Goal: Check status

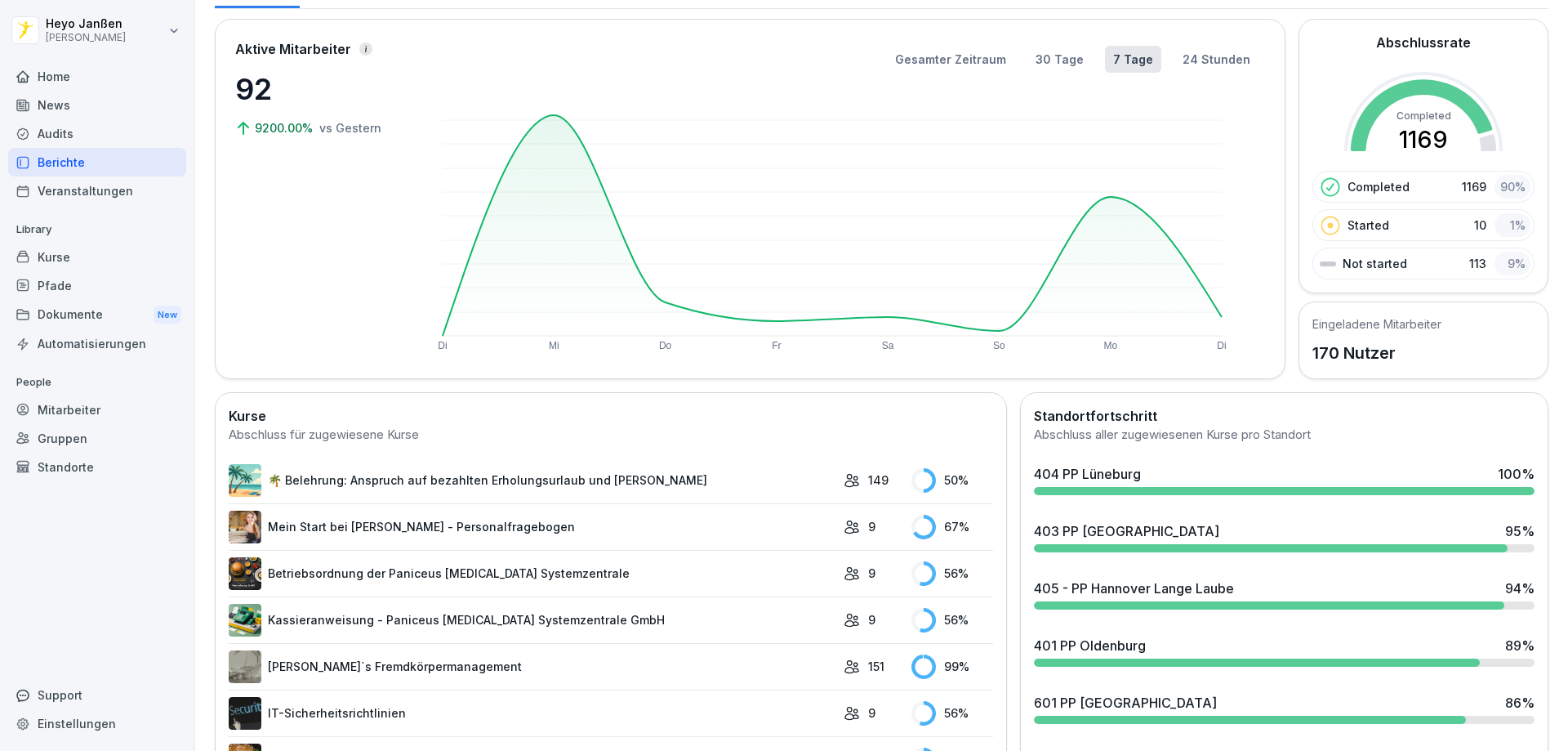
scroll to position [164, 0]
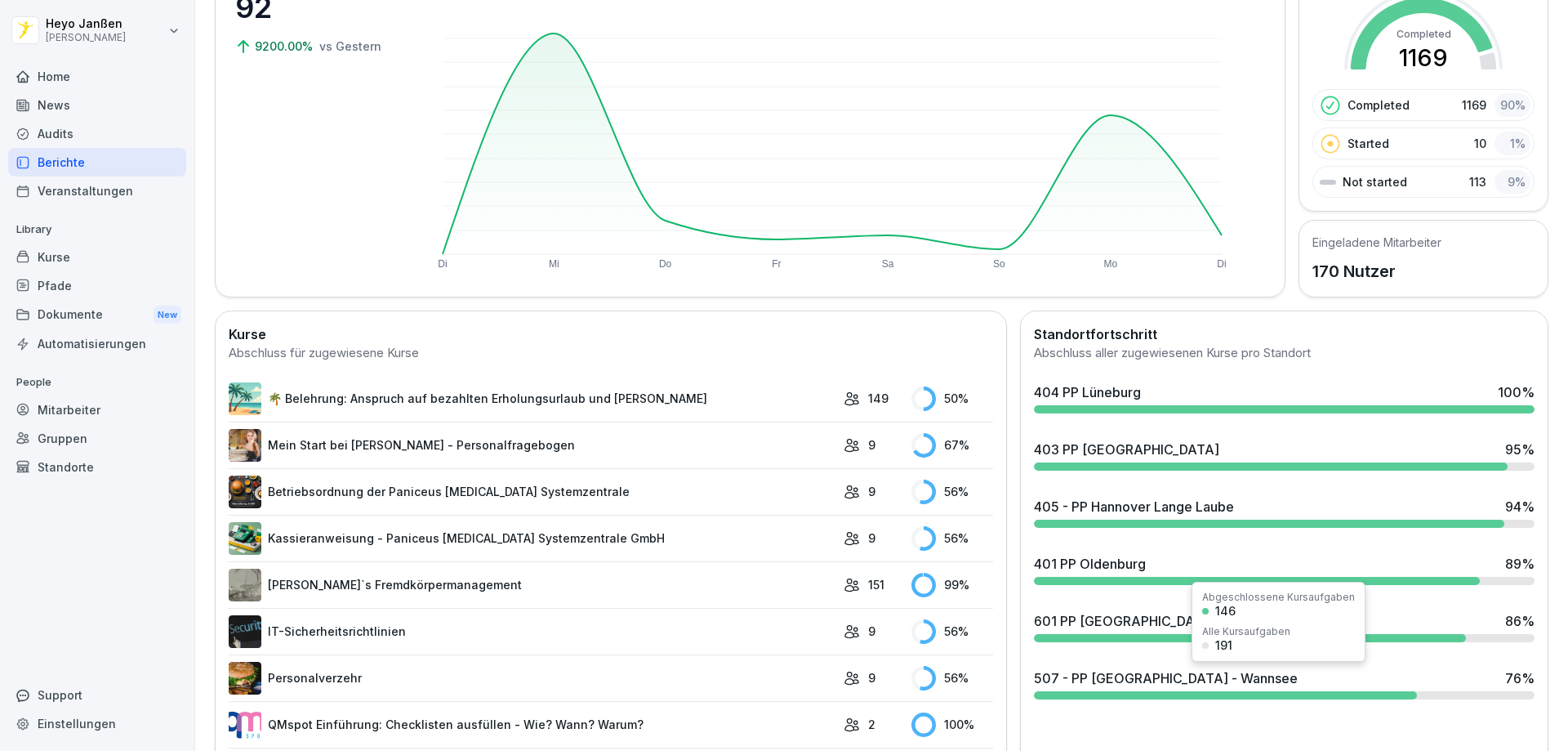
click at [1204, 678] on div "507 - PP [GEOGRAPHIC_DATA] - Wannsee 76 %" at bounding box center [1283, 678] width 501 height 20
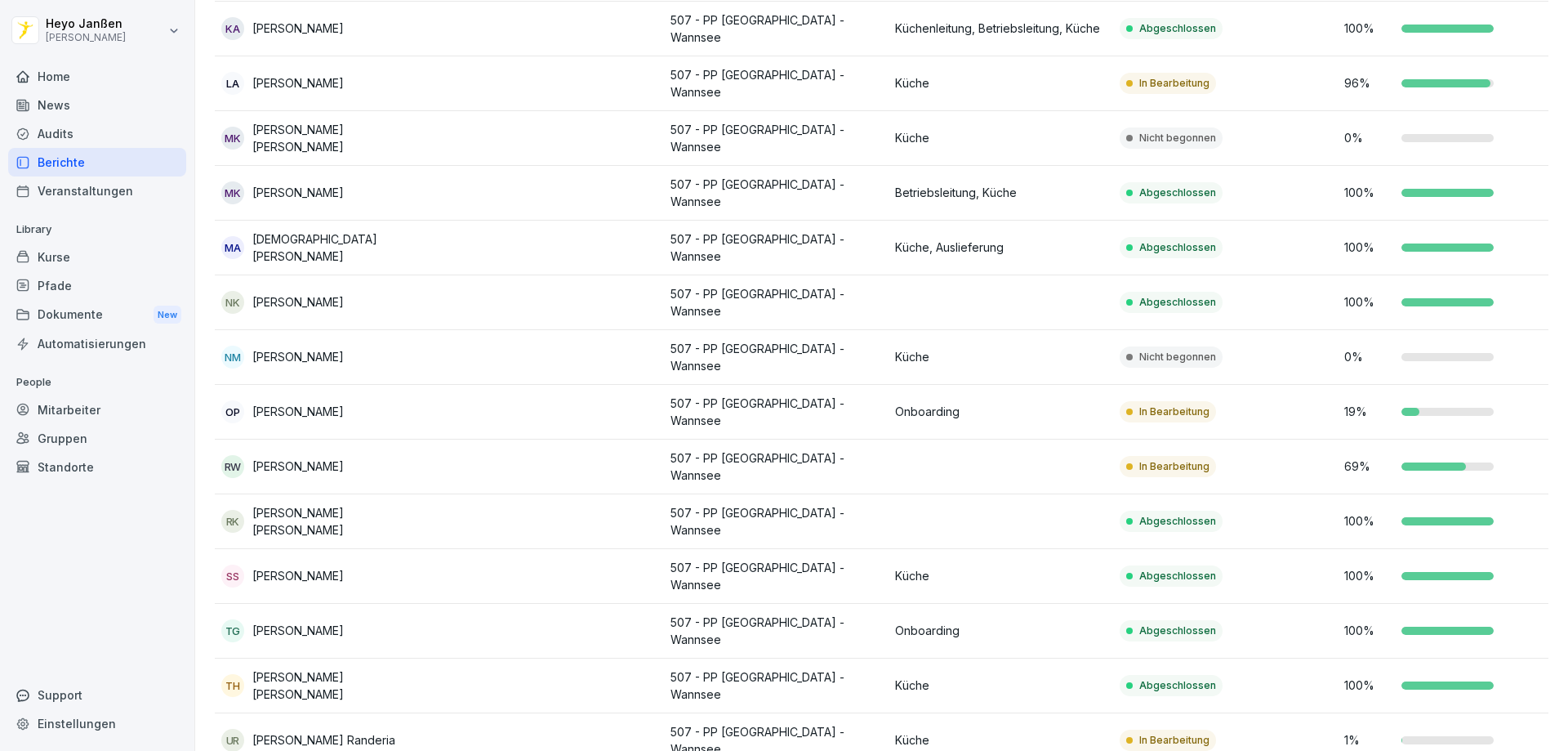
scroll to position [674, 0]
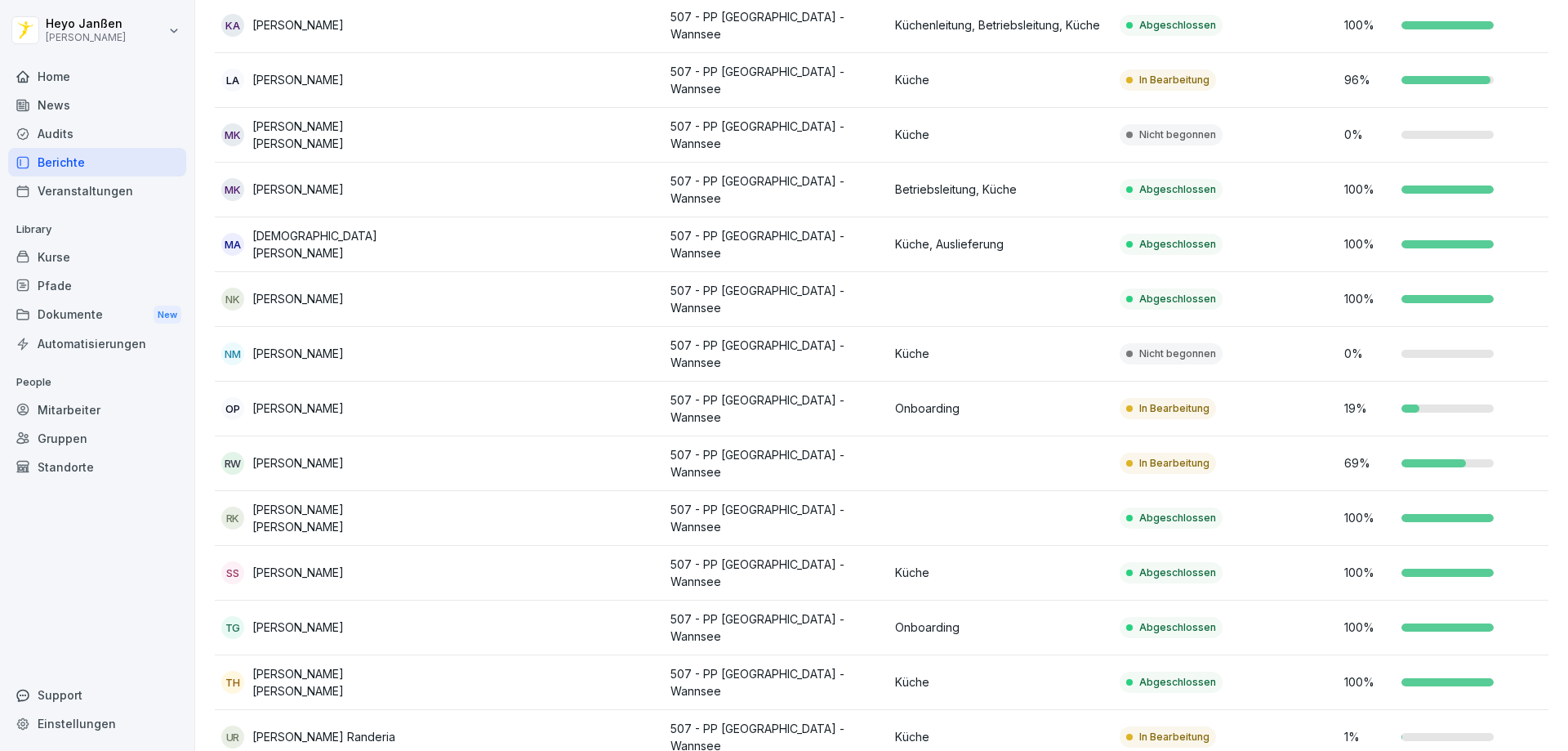
click at [1329, 382] on td "In Bearbeitung" at bounding box center [1225, 409] width 224 height 55
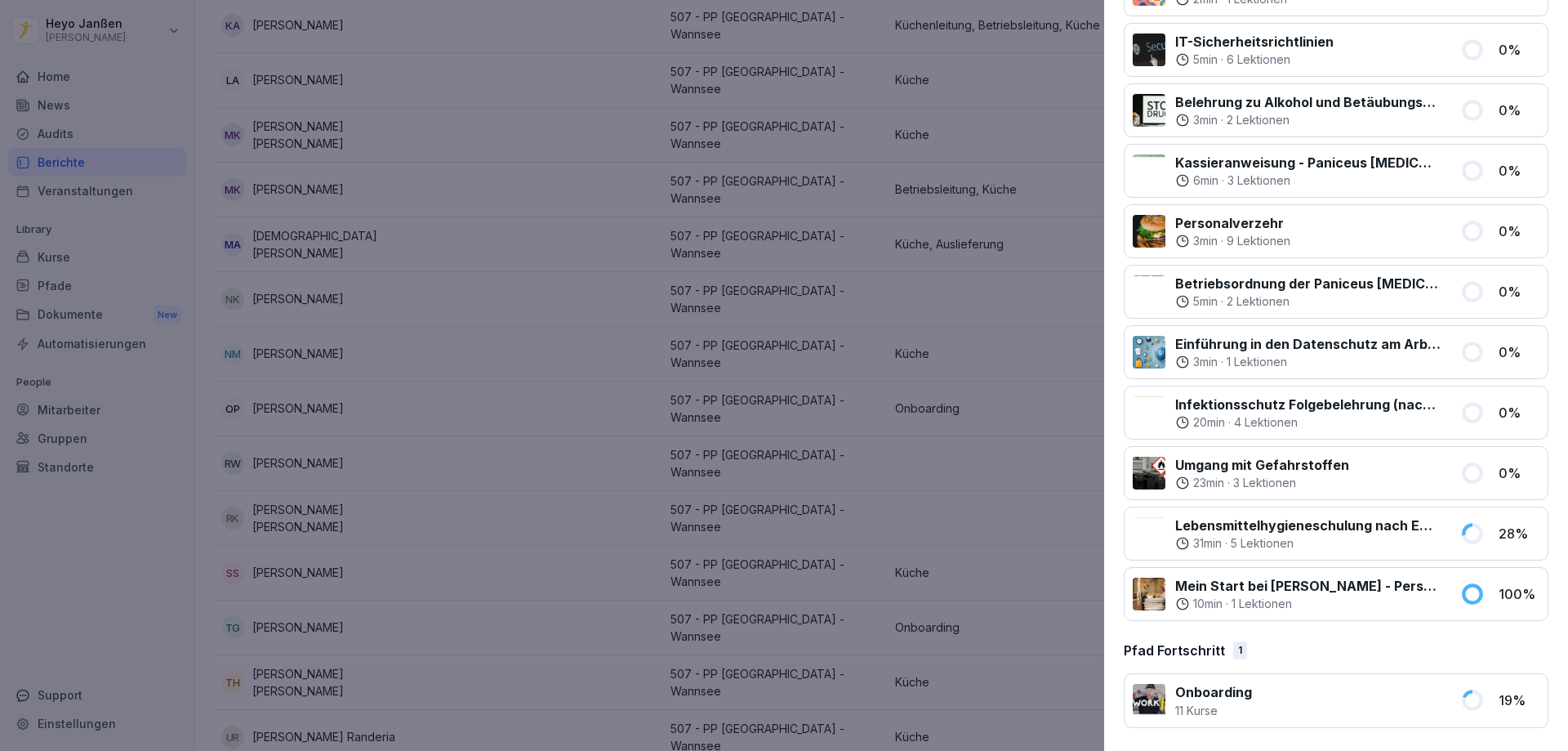
scroll to position [0, 0]
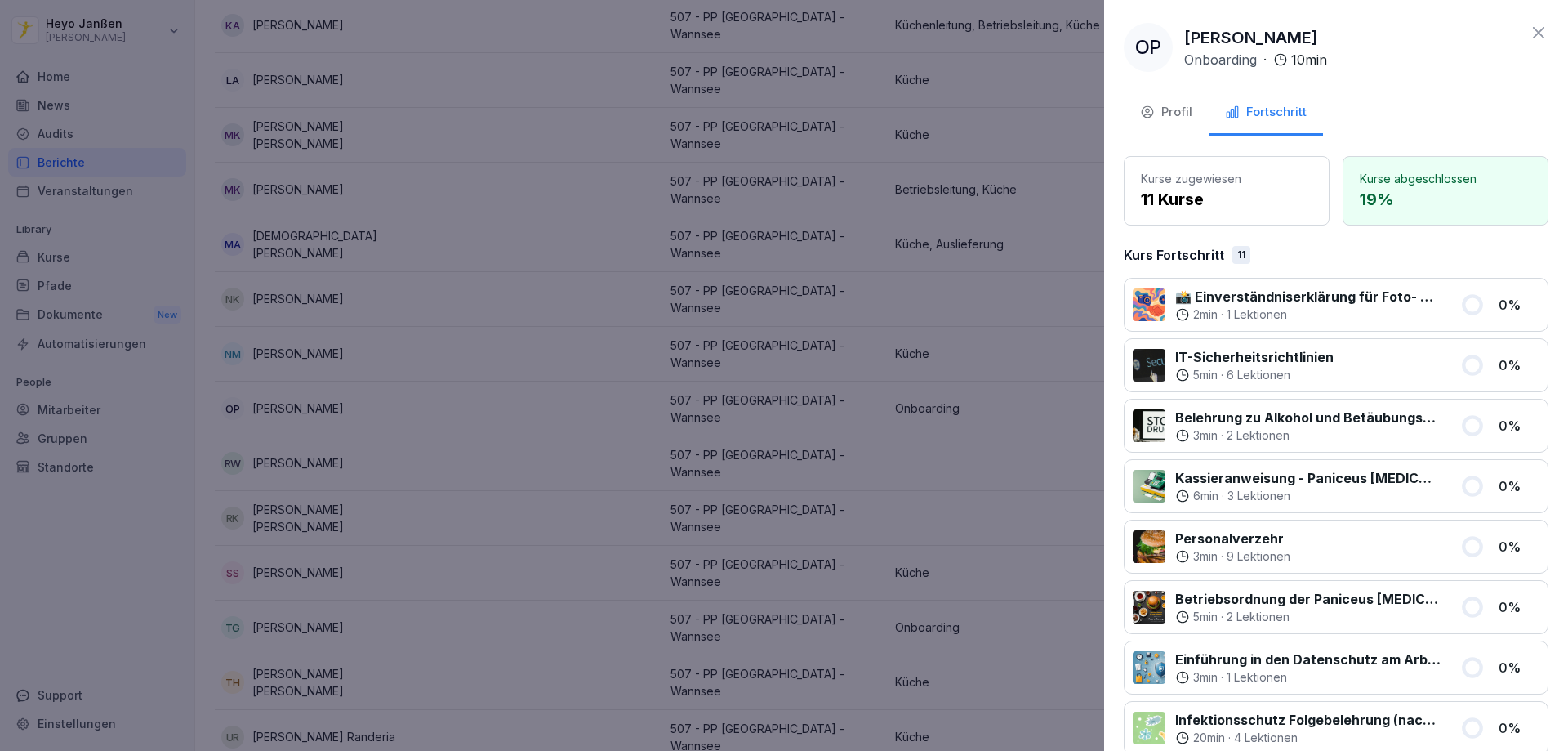
click at [1532, 28] on icon at bounding box center [1538, 32] width 12 height 12
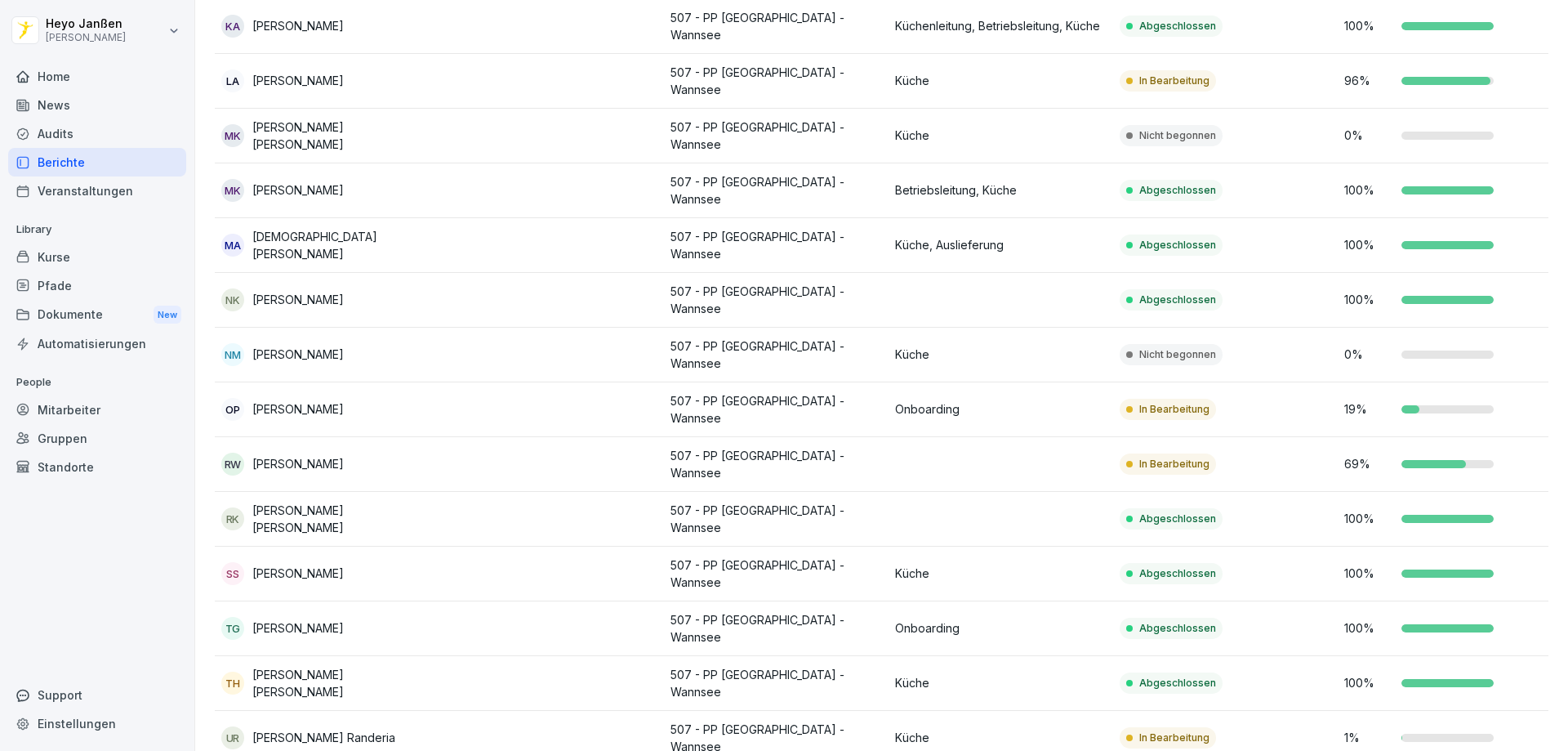
scroll to position [674, 0]
click at [329, 392] on td "OP [PERSON_NAME]" at bounding box center [326, 409] width 224 height 55
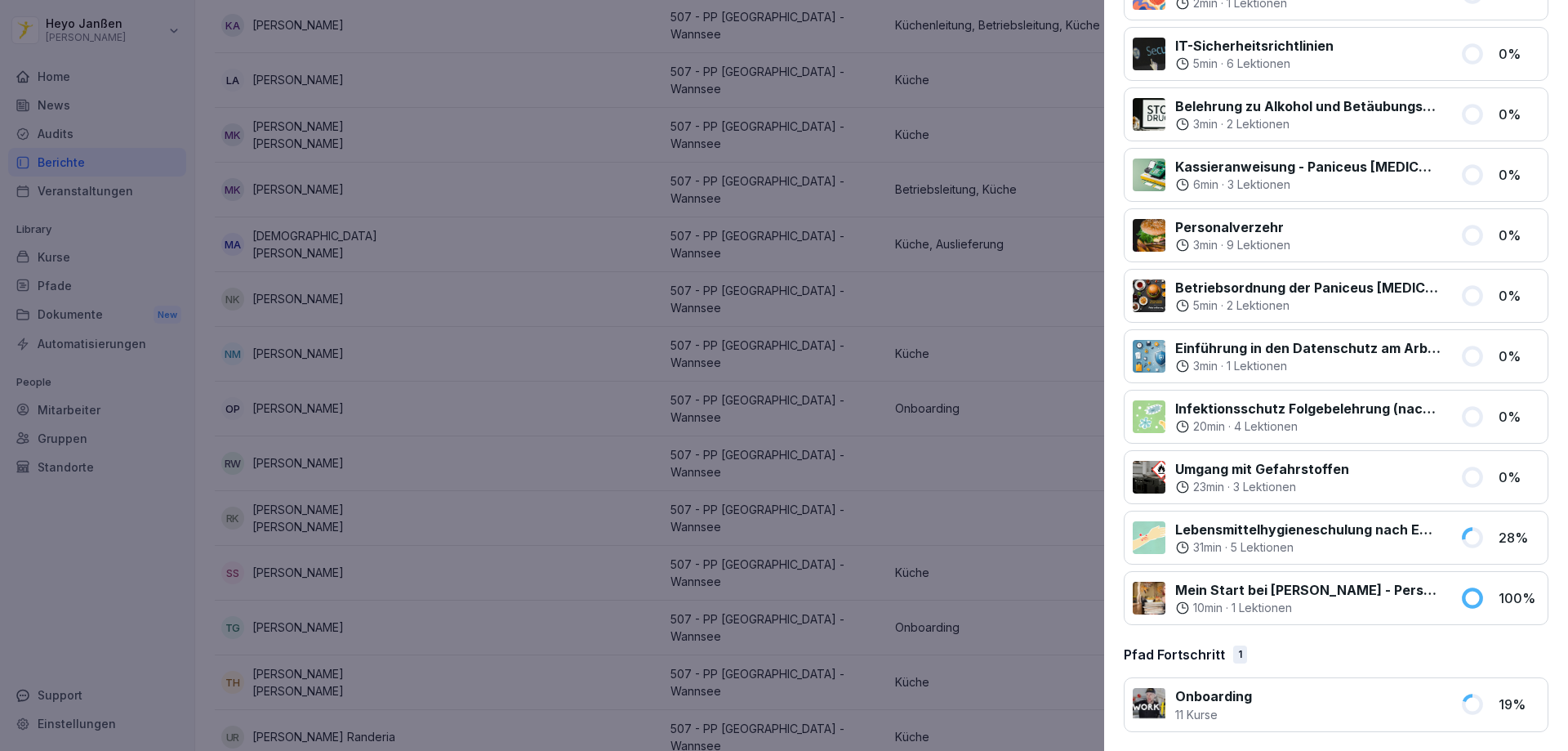
scroll to position [315, 0]
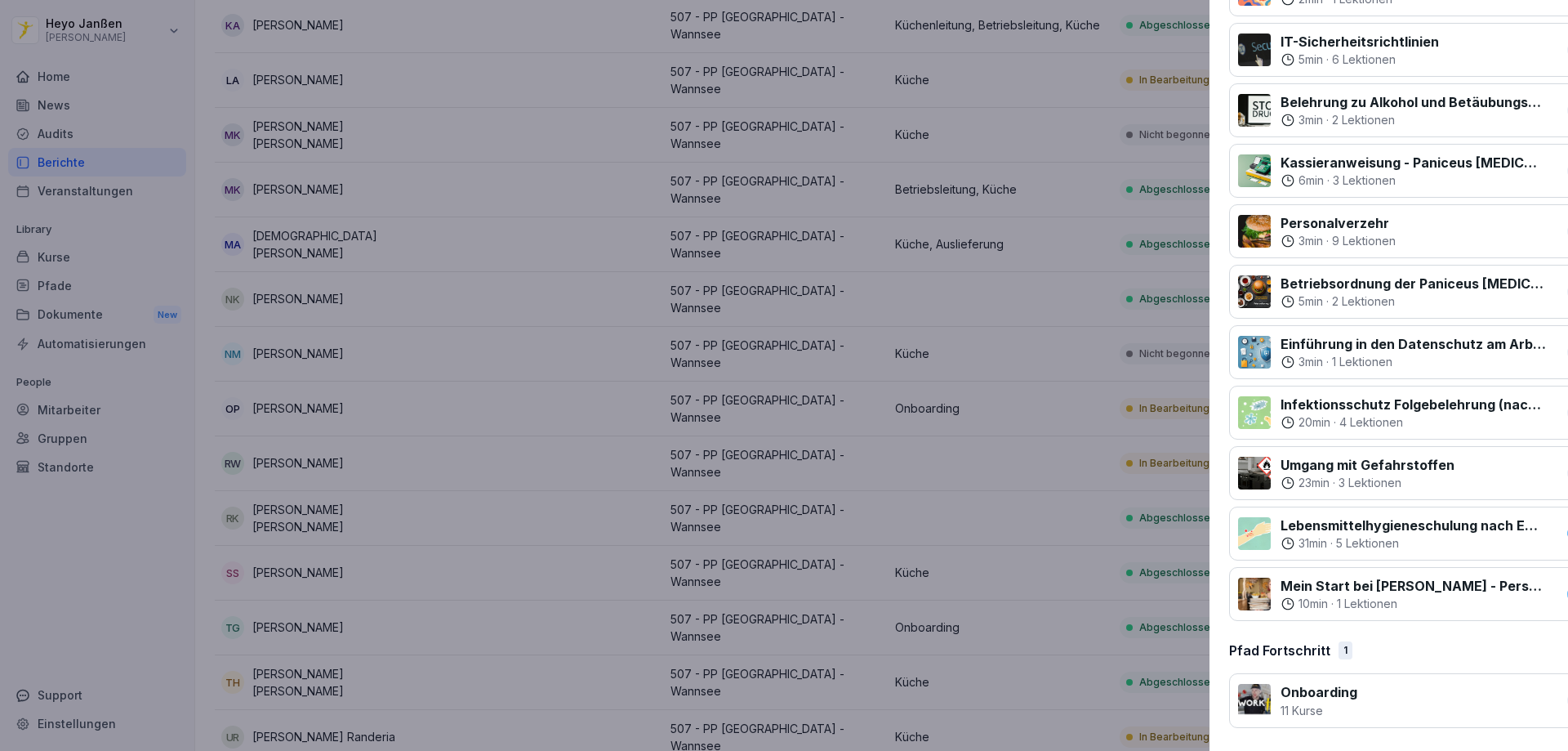
click at [706, 166] on div at bounding box center [784, 376] width 1568 height 751
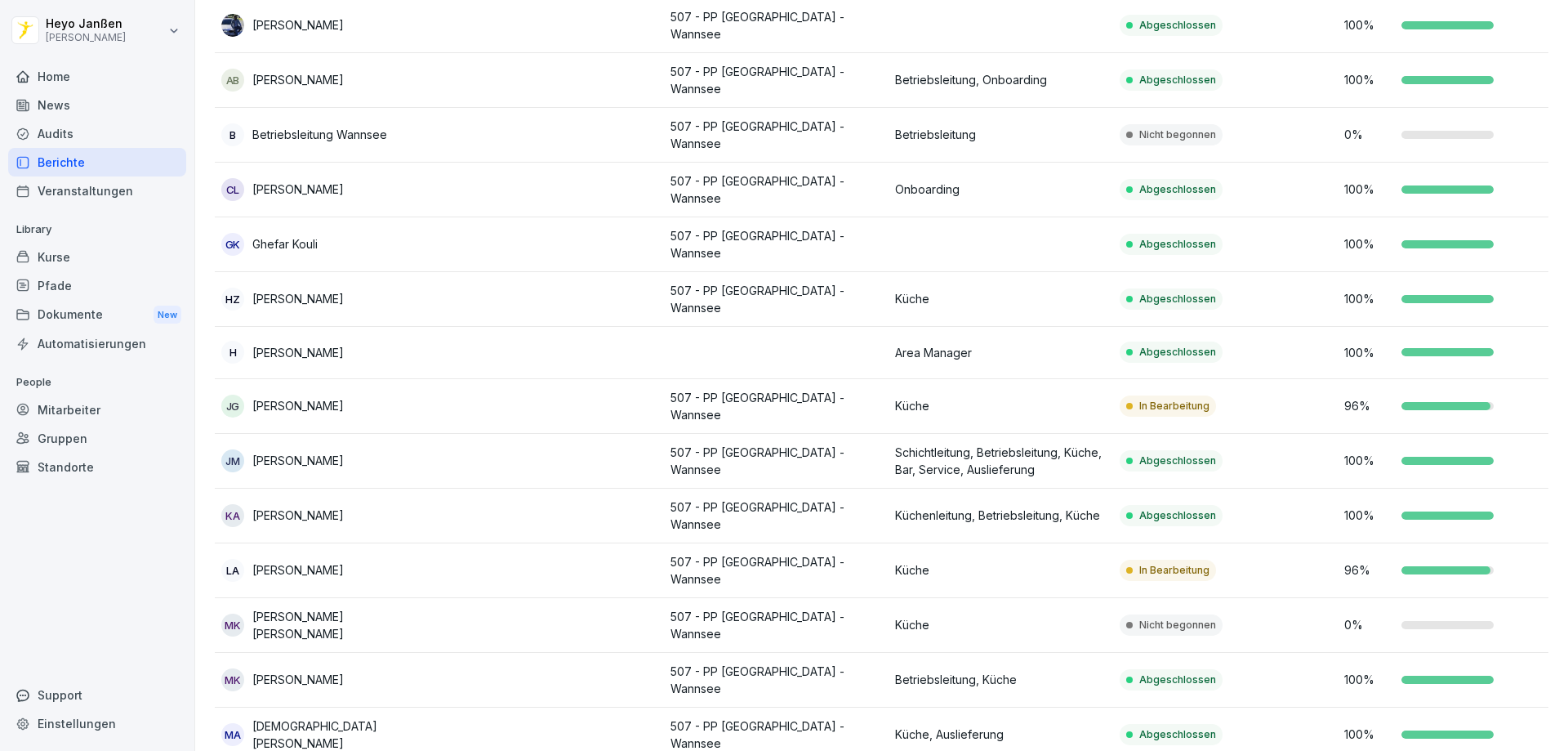
scroll to position [0, 0]
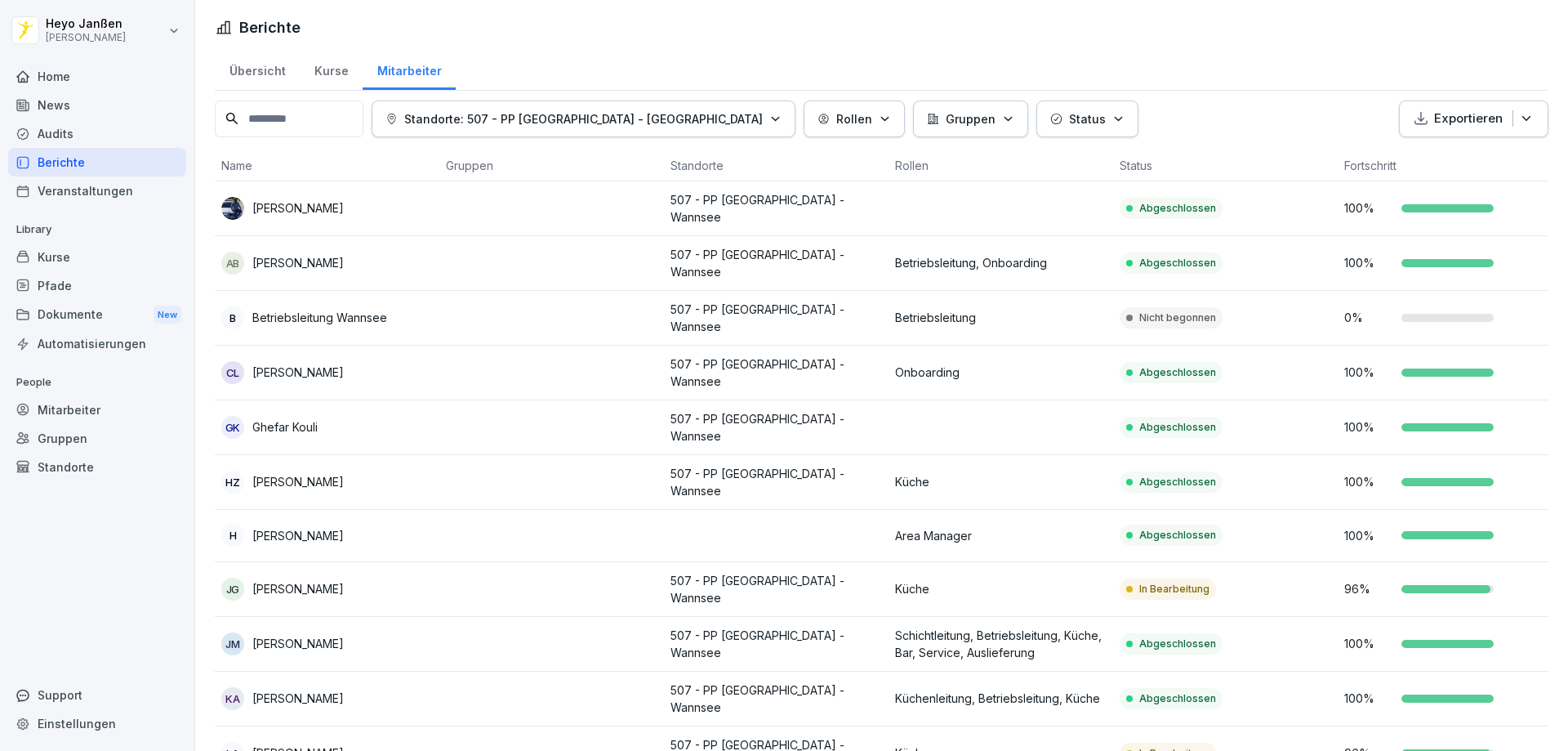
click at [37, 166] on div "Berichte" at bounding box center [97, 162] width 178 height 28
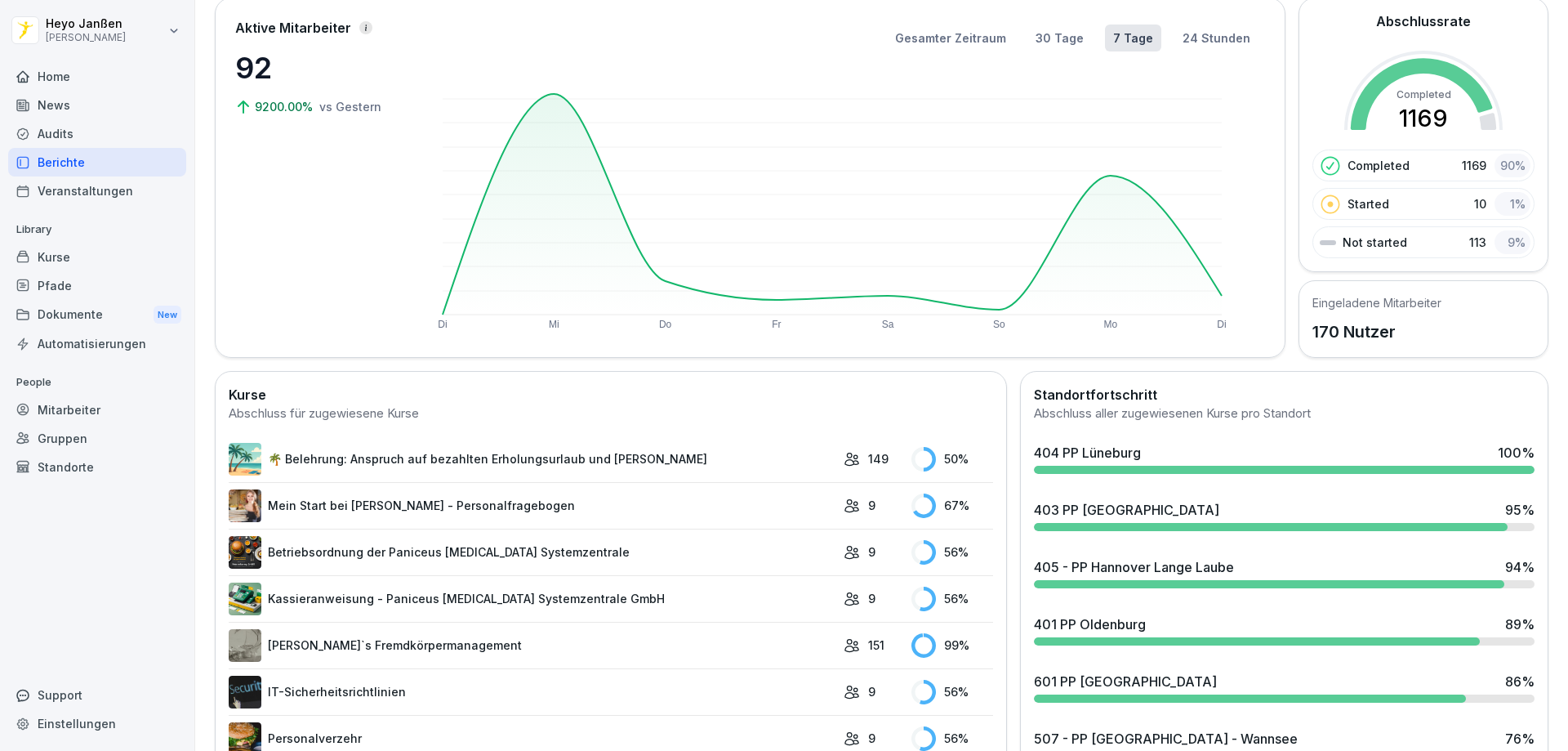
scroll to position [327, 0]
